Goal: Information Seeking & Learning: Check status

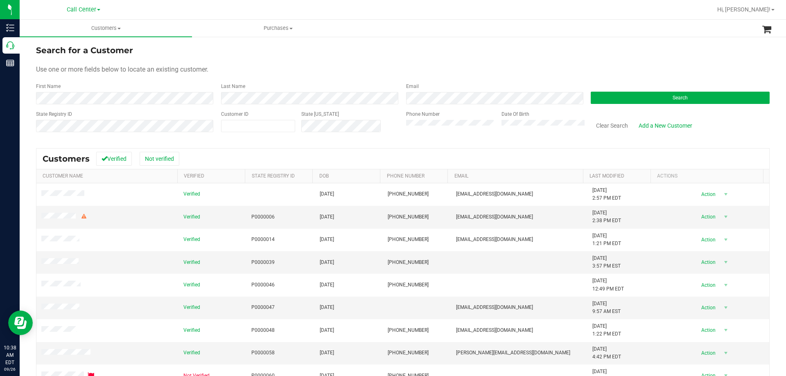
click at [425, 105] on form "Search for a Customer Use one or more fields below to locate an existing custom…" at bounding box center [403, 91] width 734 height 95
click at [594, 102] on button "Search" at bounding box center [680, 98] width 179 height 12
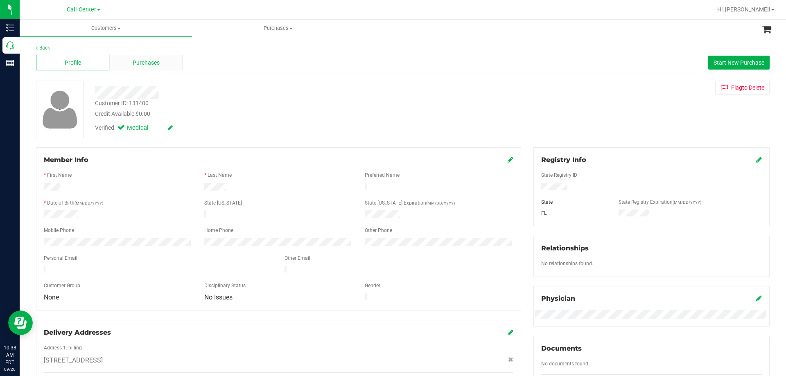
click at [125, 61] on div "Purchases" at bounding box center [145, 63] width 73 height 16
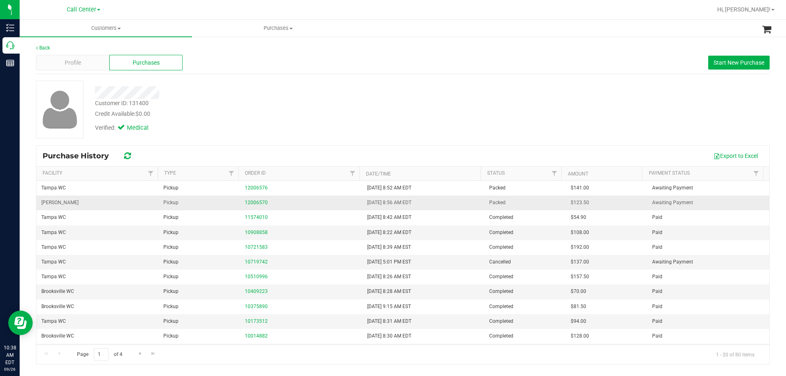
click at [231, 204] on td "Pickup" at bounding box center [198, 203] width 81 height 15
click at [142, 104] on div "Customer ID: 131400" at bounding box center [122, 103] width 54 height 9
click at [121, 104] on div "Customer ID: 131400" at bounding box center [122, 103] width 54 height 9
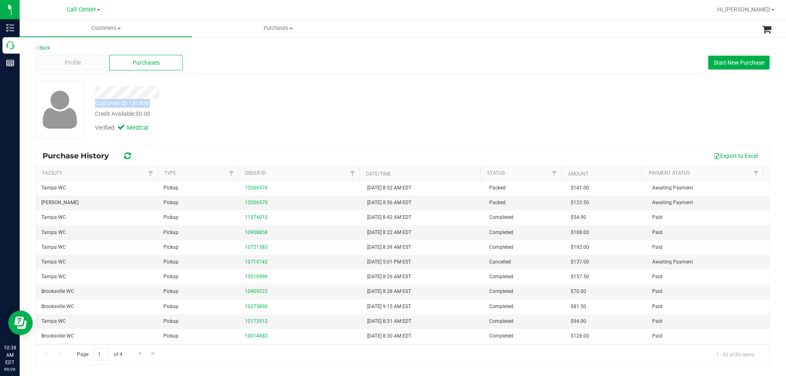
click at [121, 104] on div "Customer ID: 131400" at bounding box center [122, 103] width 54 height 9
copy div "Customer ID: 131400"
click at [215, 106] on div "Customer ID: 131400 Credit Available: $0.00" at bounding box center [275, 108] width 373 height 19
click at [146, 104] on div "Customer ID: 131400" at bounding box center [122, 103] width 54 height 9
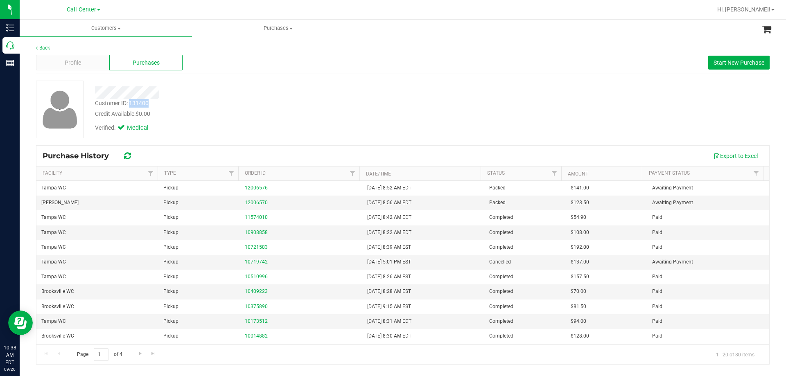
copy div "131400"
click at [122, 103] on div "Customer ID: 131400" at bounding box center [122, 103] width 54 height 9
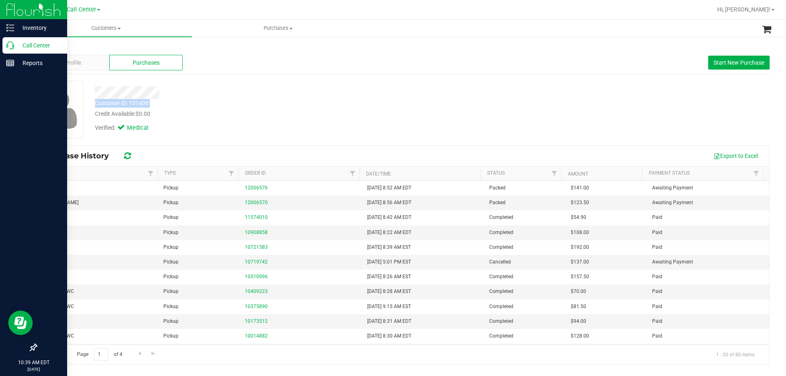
copy div "Customer ID: 131400"
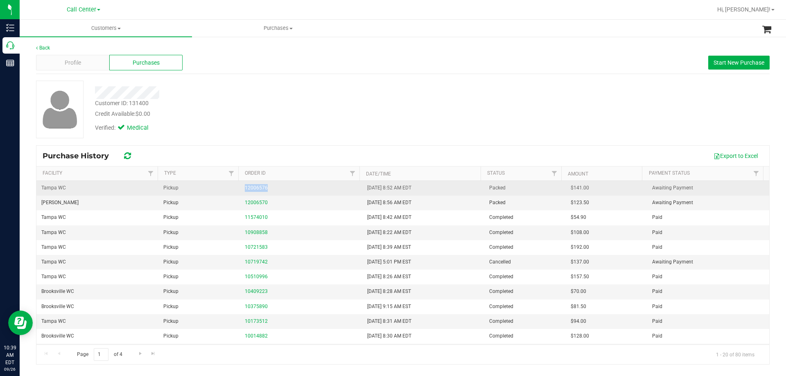
drag, startPoint x: 296, startPoint y: 191, endPoint x: 314, endPoint y: 191, distance: 18.4
click at [314, 191] on tr "Tampa WC Pickup 12006576 [DATE] 8:52 AM EDT Packed $141.00 Awaiting Payment" at bounding box center [402, 188] width 733 height 15
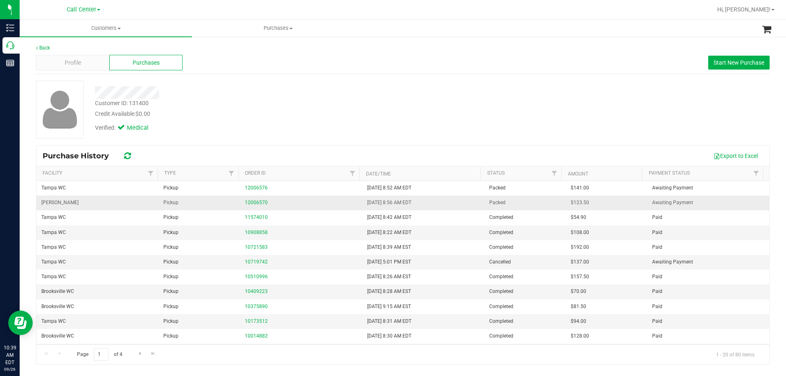
click at [238, 203] on td "Pickup" at bounding box center [198, 203] width 81 height 15
drag, startPoint x: 231, startPoint y: 203, endPoint x: 310, endPoint y: 204, distance: 78.6
click at [310, 204] on tr "[PERSON_NAME] Pickup 12006570 [DATE] 8:56 AM EDT Packed $123.50 Awaiting Payment" at bounding box center [402, 203] width 733 height 15
copy tr "12006570"
click at [296, 107] on div "Customer ID: 131400 Credit Available: $0.00" at bounding box center [275, 108] width 373 height 19
